Goal: Find specific page/section: Find specific page/section

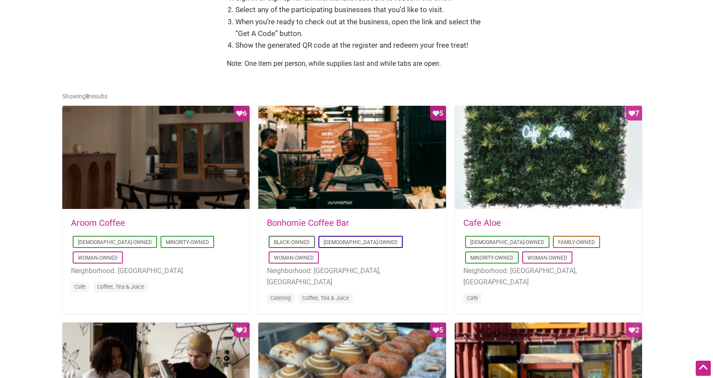
scroll to position [354, 0]
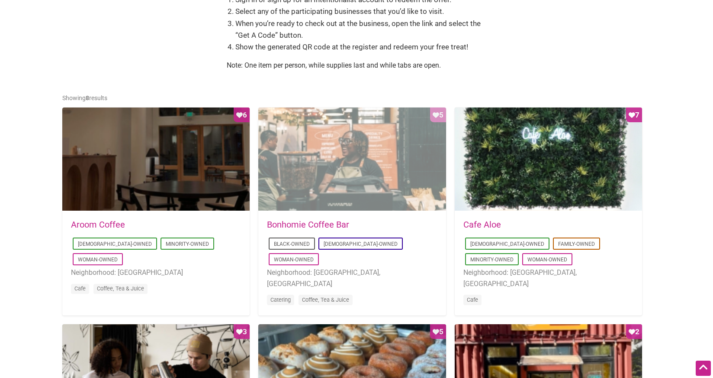
click at [408, 158] on div "Favorite Count 5" at bounding box center [351, 159] width 187 height 104
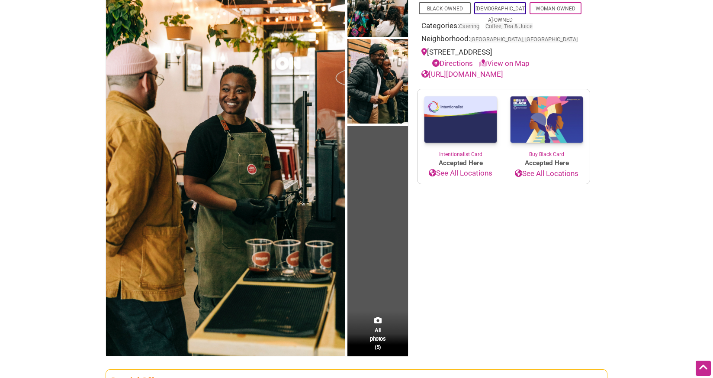
scroll to position [94, 0]
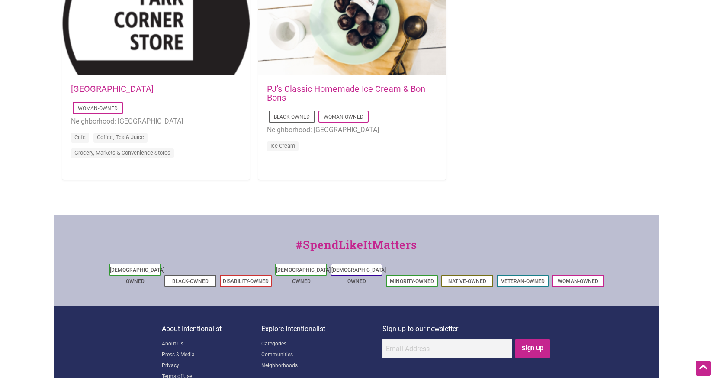
scroll to position [965, 0]
